Goal: Task Accomplishment & Management: Manage account settings

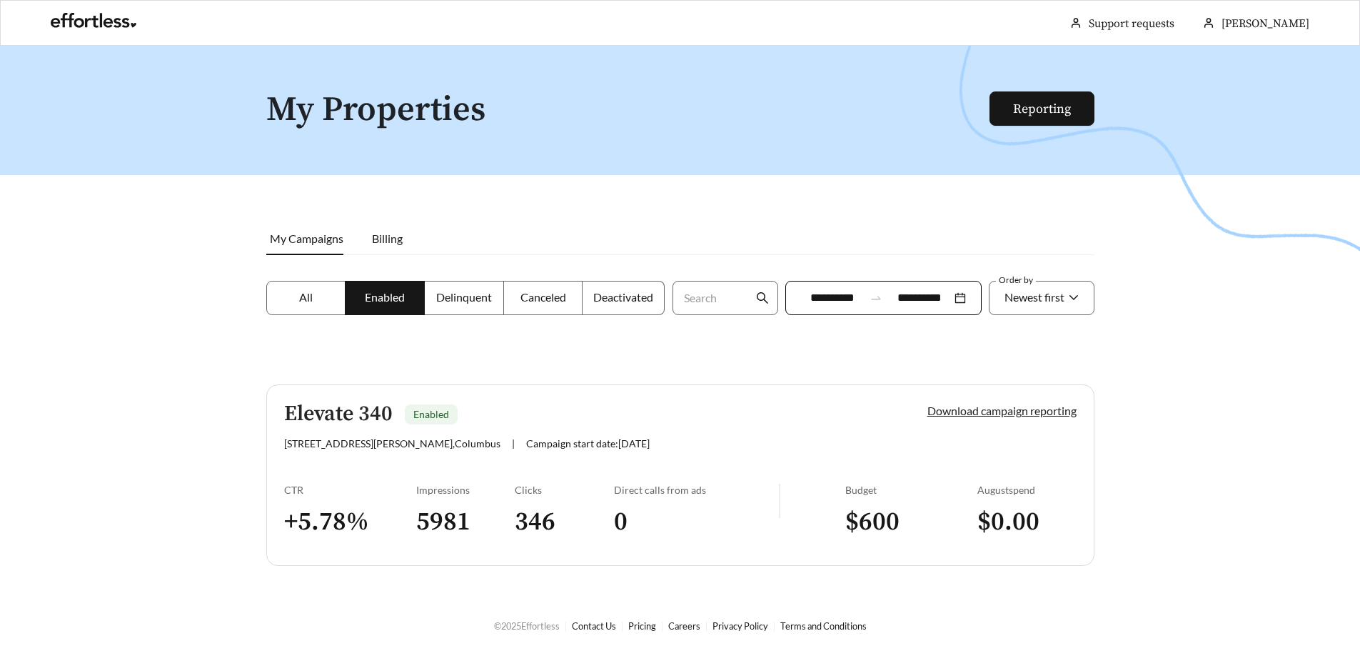
click at [1041, 411] on link "Download campaign reporting" at bounding box center [1002, 410] width 149 height 14
click at [1029, 414] on link "Download campaign reporting" at bounding box center [1002, 410] width 149 height 14
click at [1040, 111] on link "Reporting" at bounding box center [1042, 109] width 58 height 16
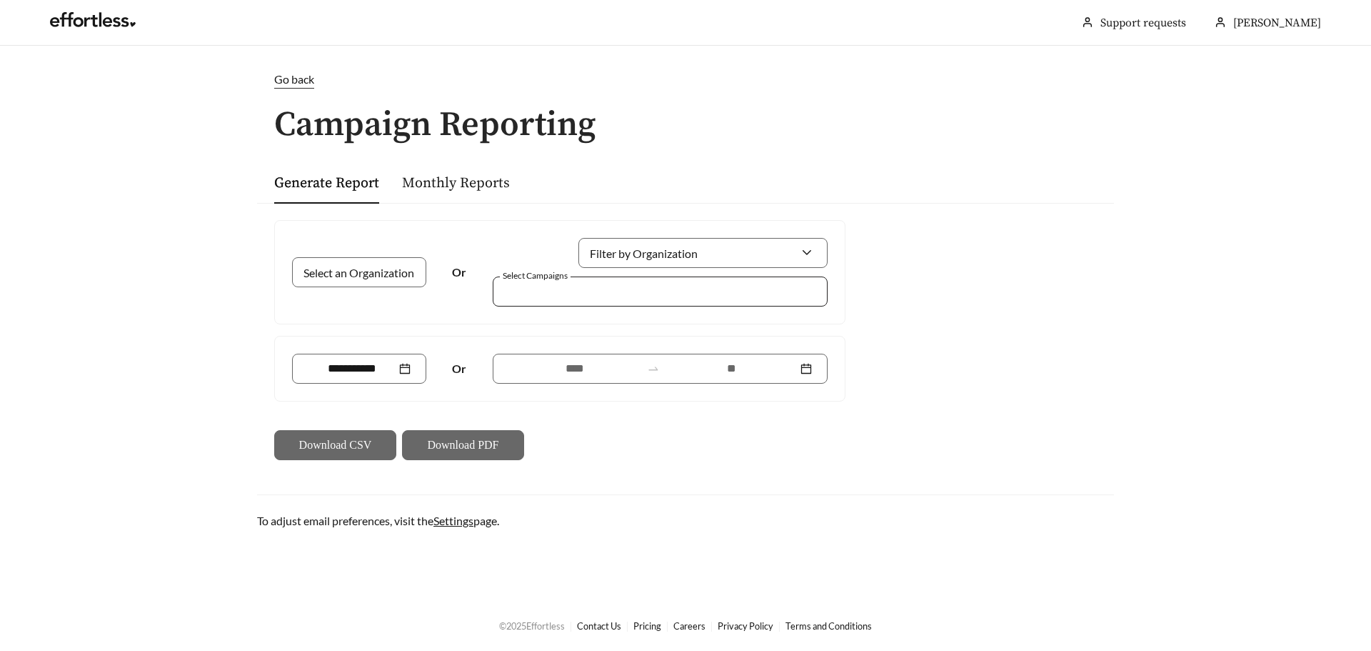
click at [803, 284] on div at bounding box center [660, 291] width 335 height 30
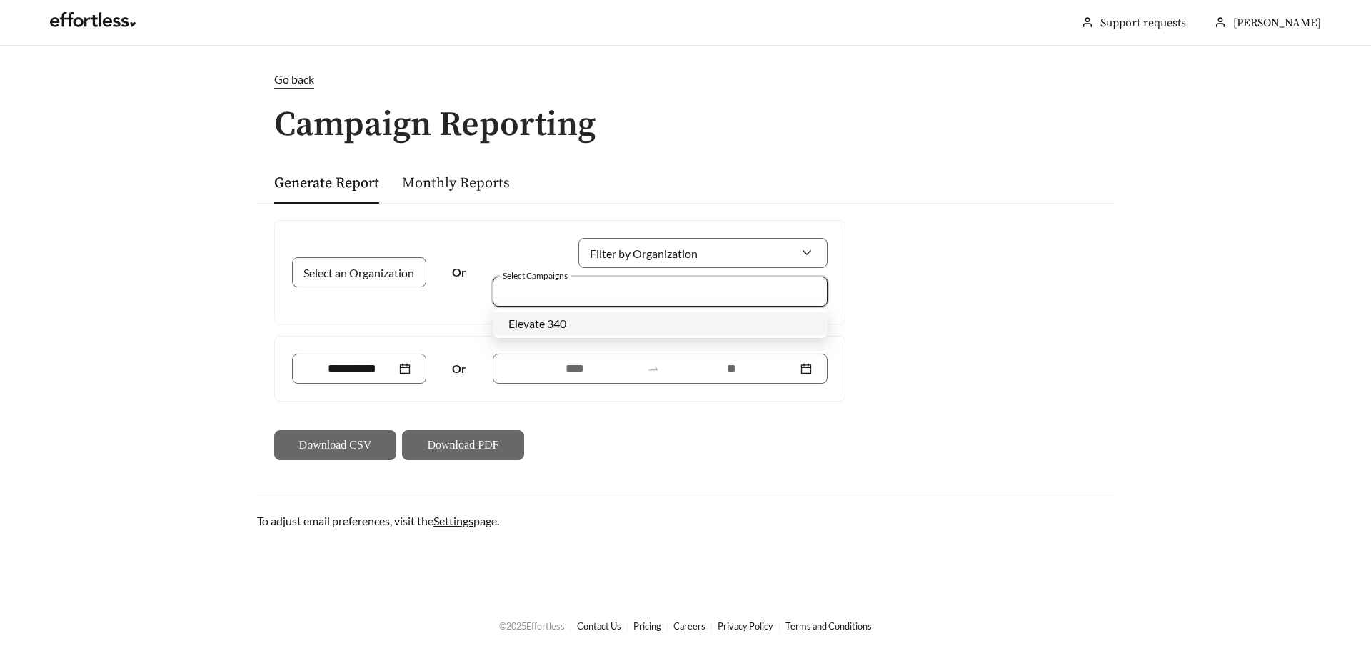
click at [789, 323] on div "Elevate 340" at bounding box center [659, 324] width 303 height 16
click at [516, 327] on span "Elevate 340" at bounding box center [538, 323] width 60 height 14
click at [516, 327] on span "Elevate 340" at bounding box center [537, 323] width 58 height 14
click at [399, 373] on div at bounding box center [359, 368] width 103 height 17
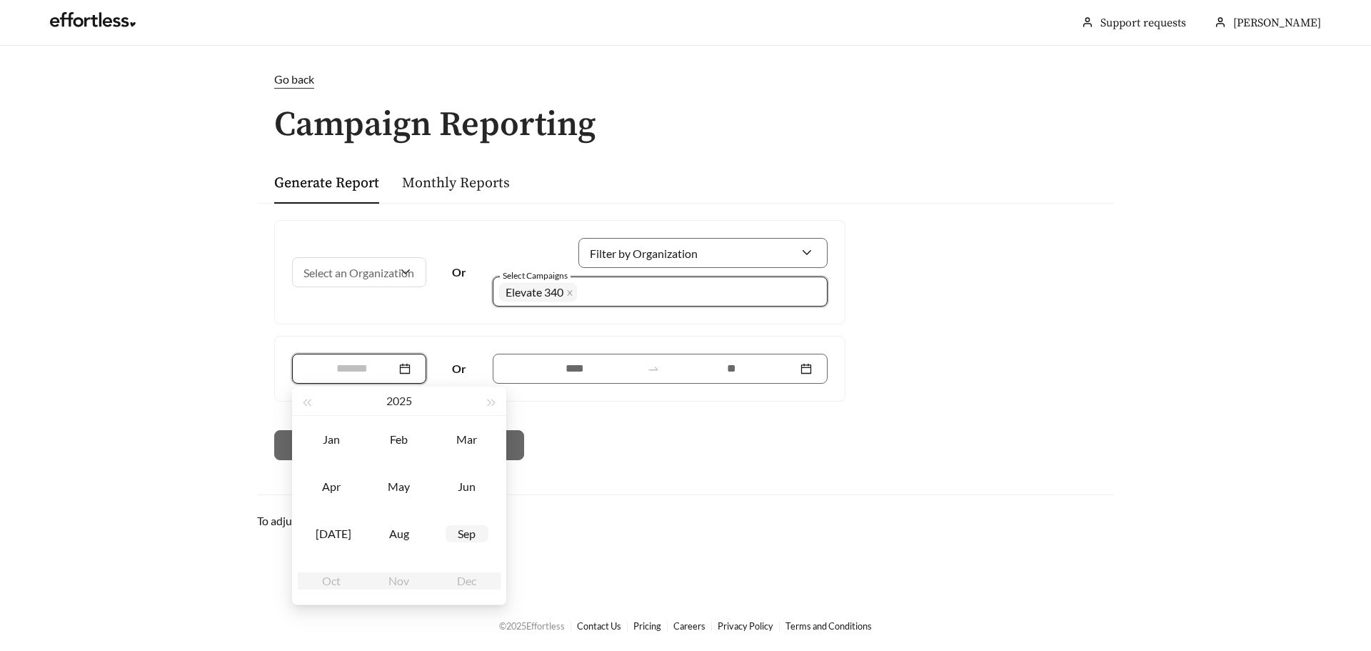
click at [463, 533] on div "Sep" at bounding box center [467, 533] width 43 height 17
type input "*******"
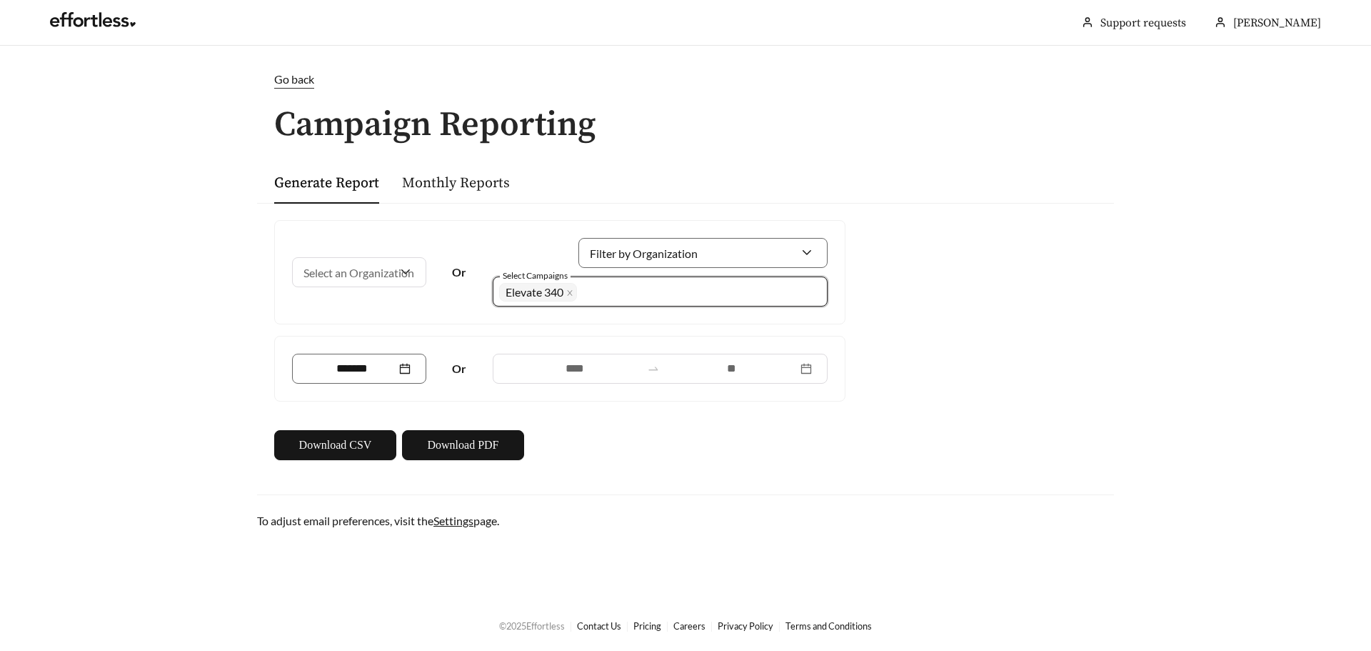
click at [529, 463] on div "Select an Organization Or Filter by Organization Select Campaigns 2038 Elevate …" at bounding box center [685, 340] width 857 height 274
click at [508, 453] on button "Download PDF" at bounding box center [463, 445] width 122 height 30
click at [458, 182] on link "Monthly Reports" at bounding box center [456, 183] width 108 height 18
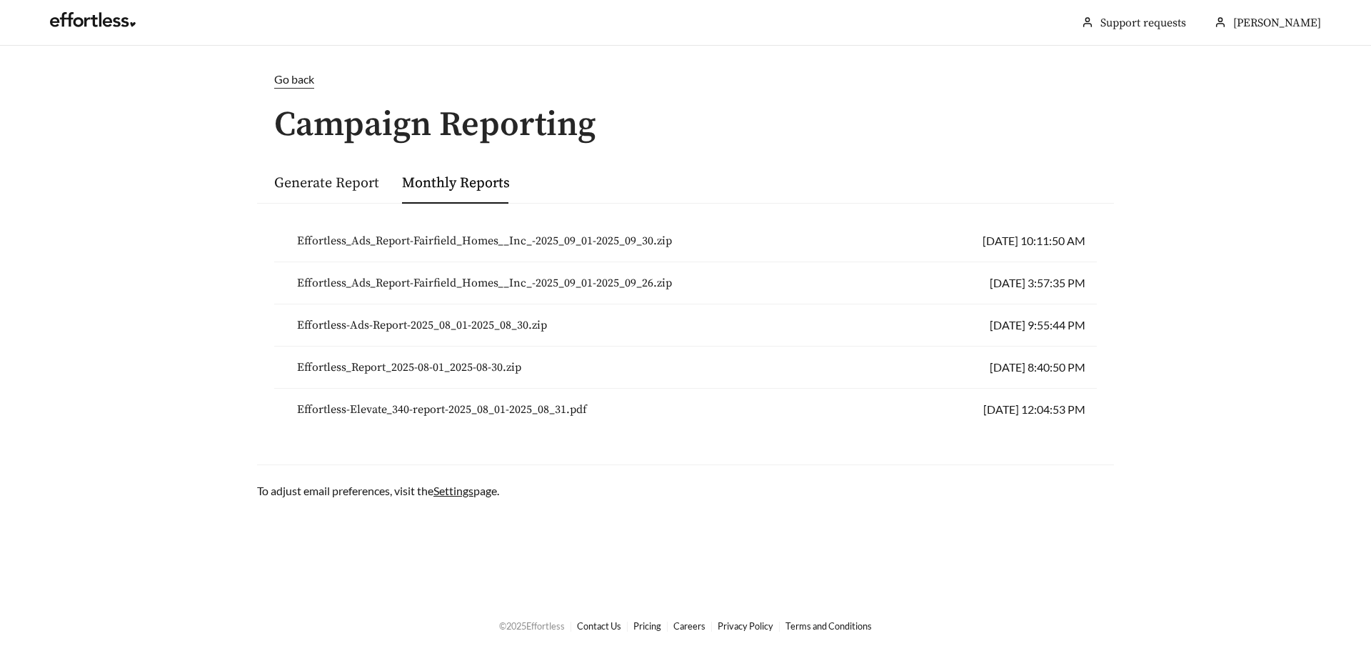
click at [295, 84] on span "Go back" at bounding box center [294, 79] width 40 height 14
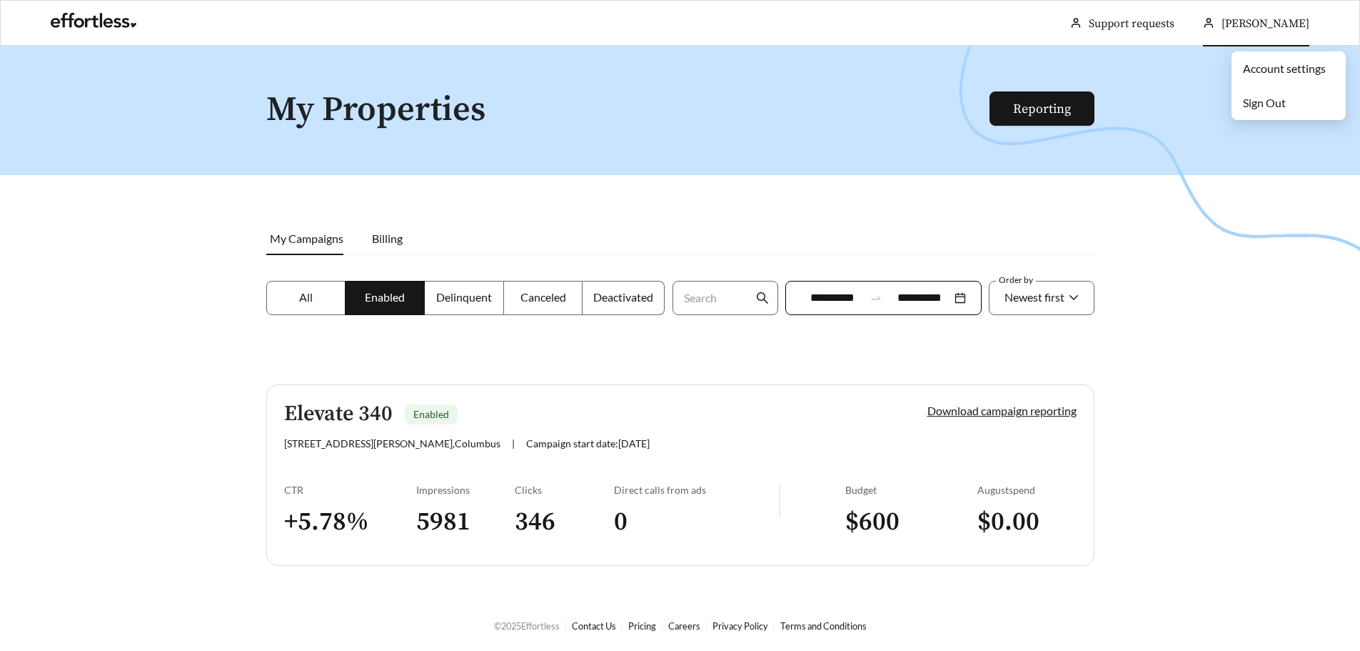
click at [1291, 24] on span "[PERSON_NAME]" at bounding box center [1266, 23] width 88 height 14
click at [1281, 75] on link "Account settings" at bounding box center [1284, 68] width 83 height 14
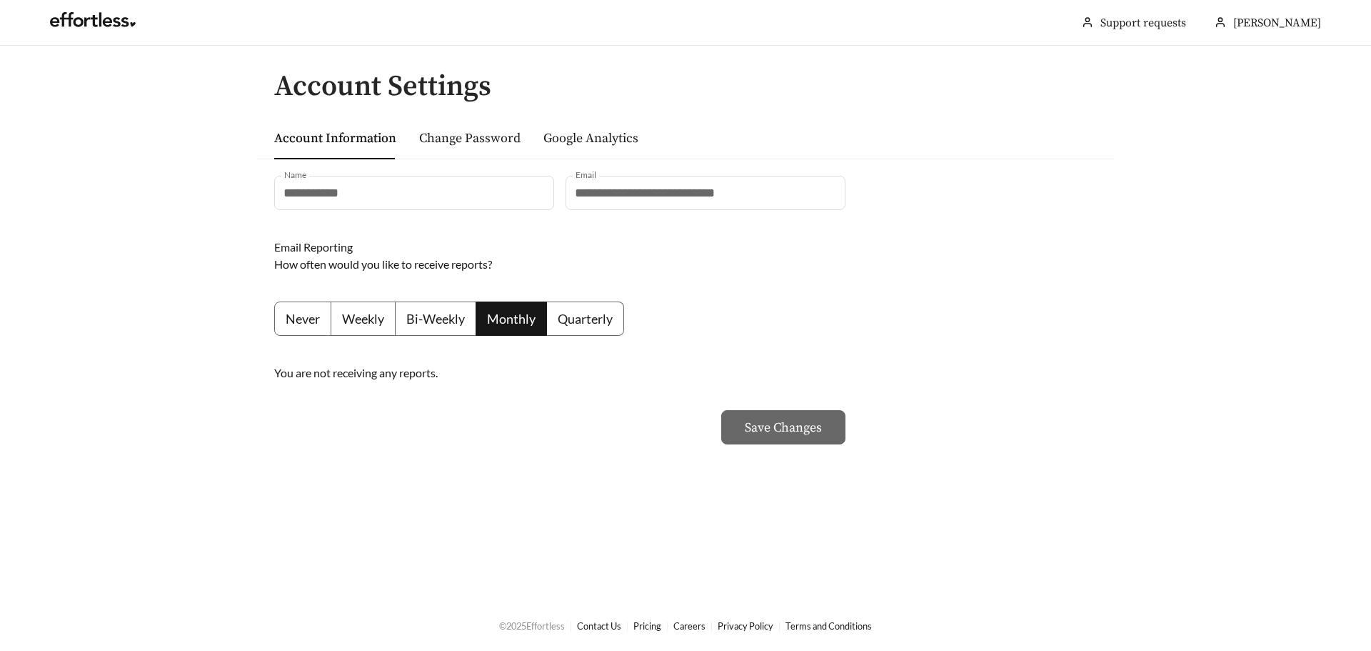
click at [376, 331] on label "Weekly" at bounding box center [363, 318] width 64 height 34
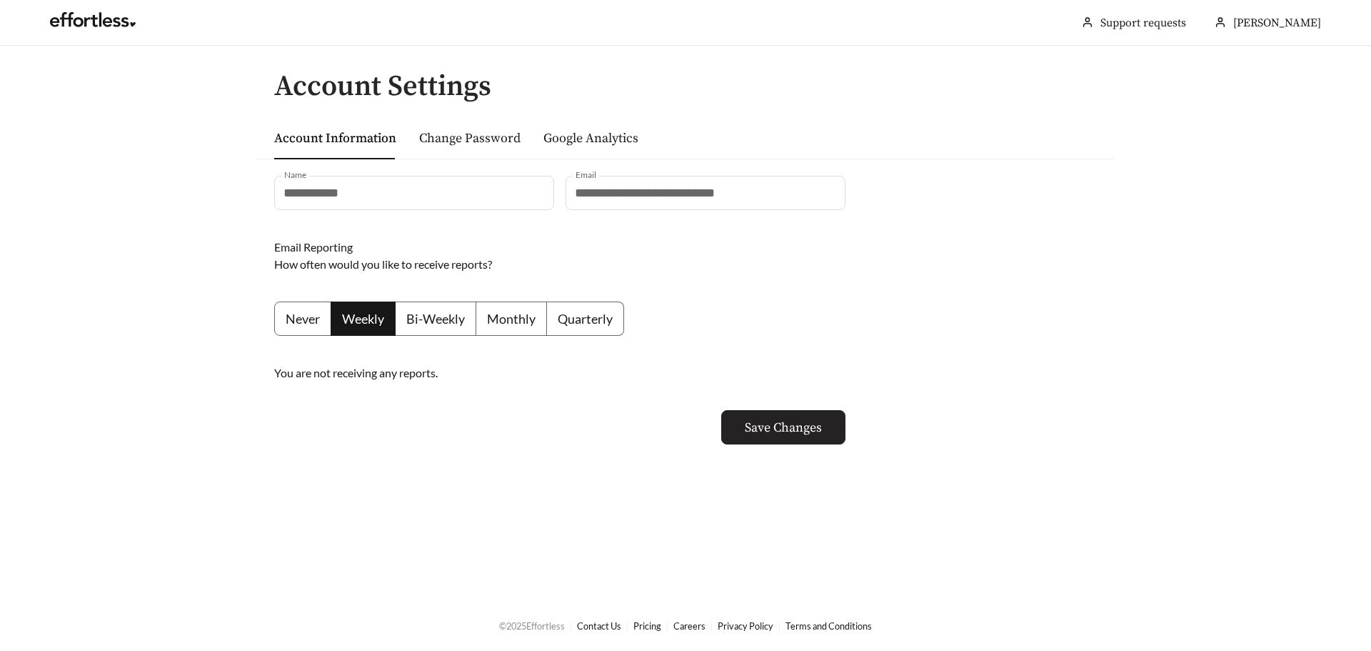
click at [793, 414] on button "Save Changes" at bounding box center [783, 427] width 124 height 34
click at [580, 131] on link "Google Analytics" at bounding box center [590, 138] width 95 height 16
